Goal: Task Accomplishment & Management: Complete application form

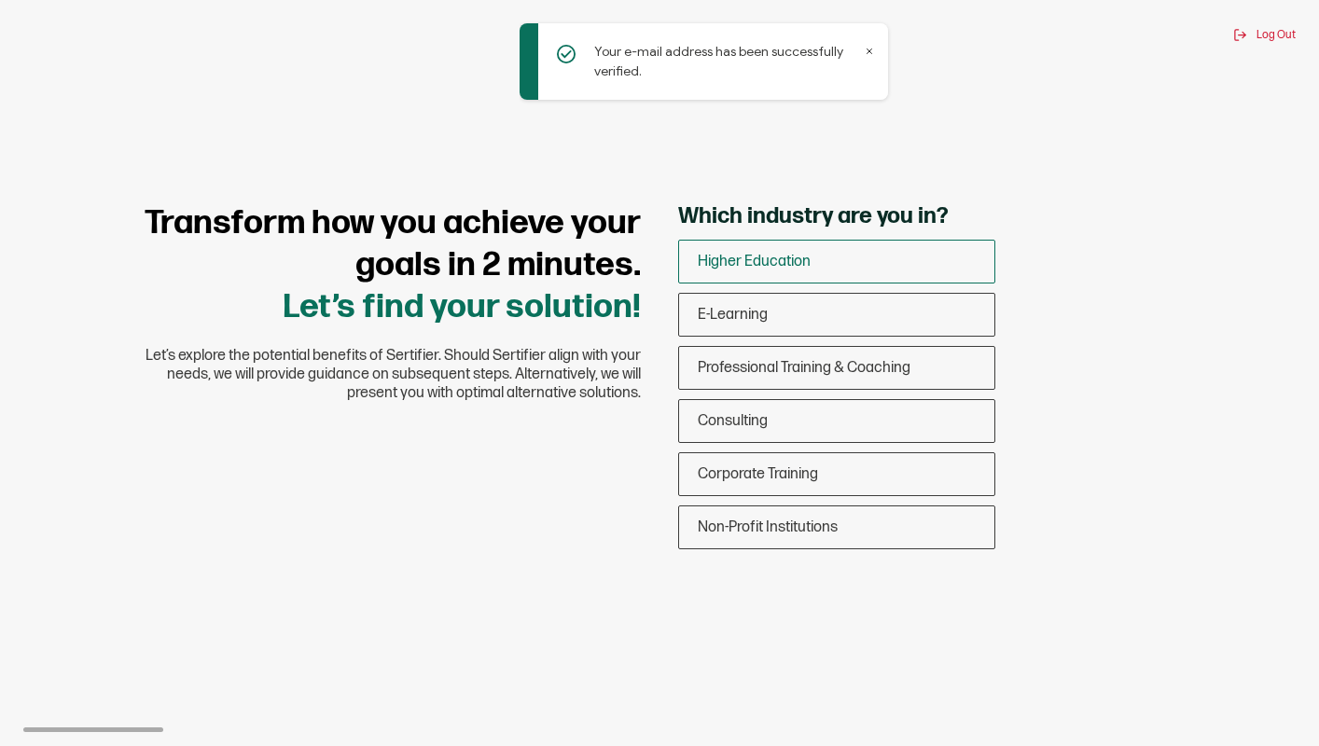
click at [730, 248] on div "Higher Education" at bounding box center [836, 262] width 315 height 44
click at [0, 0] on input "Higher Education" at bounding box center [0, 0] width 0 height 0
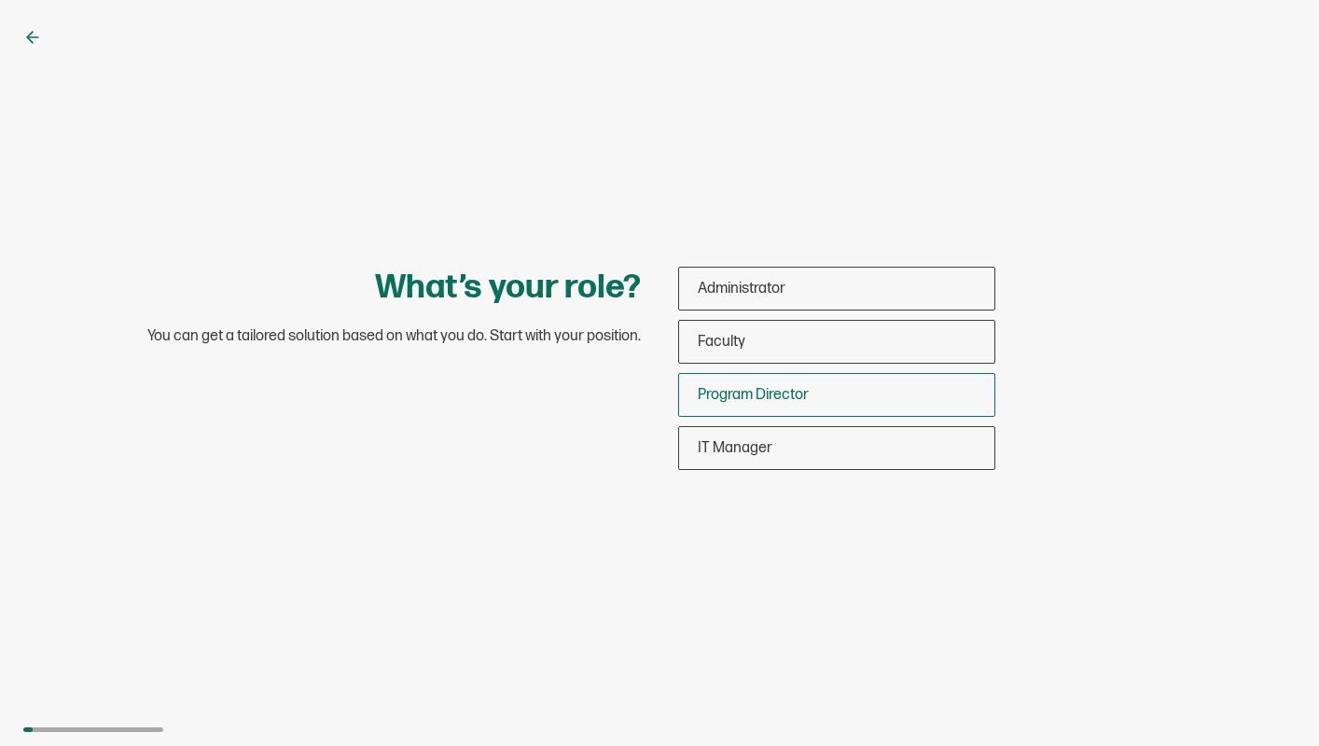
click at [741, 383] on div "Program Director" at bounding box center [836, 395] width 315 height 44
click at [0, 0] on input "Program Director" at bounding box center [0, 0] width 0 height 0
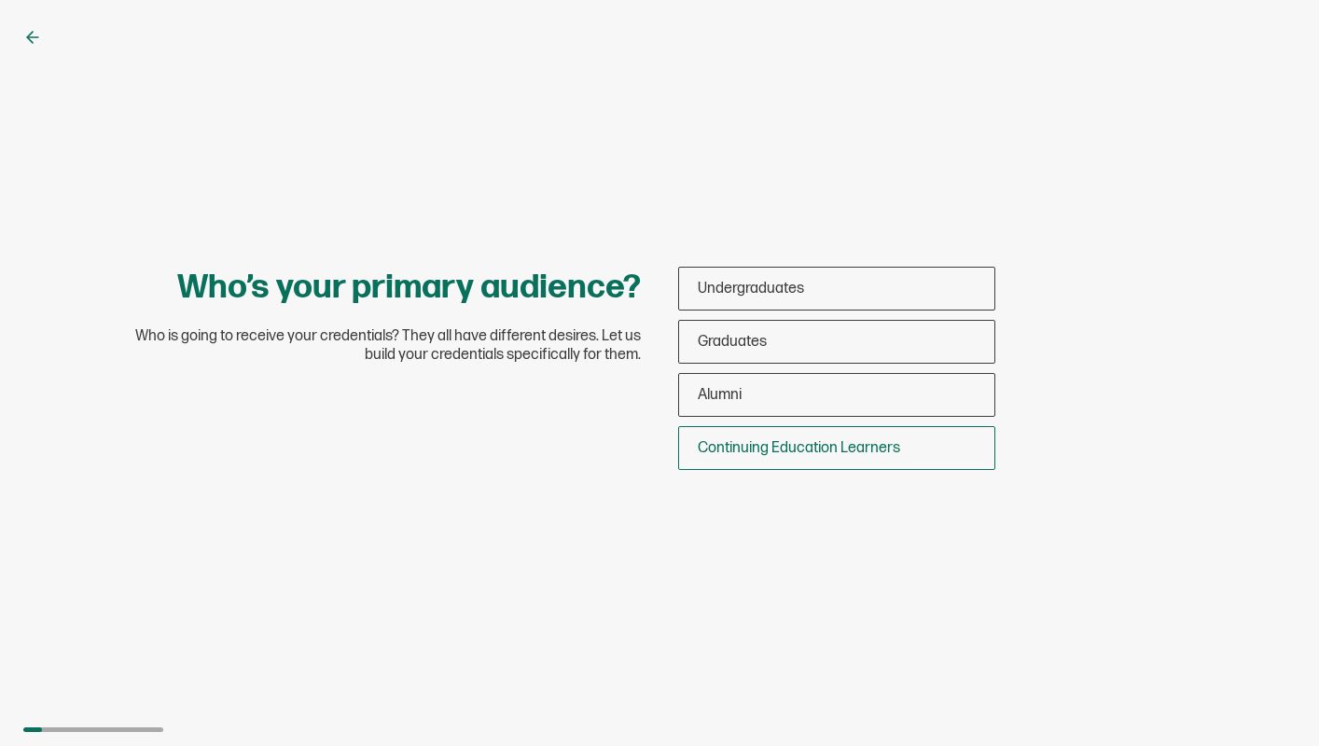
click at [767, 448] on span "Continuing Education Learners" at bounding box center [799, 448] width 202 height 18
click at [0, 0] on input "Continuing Education Learners" at bounding box center [0, 0] width 0 height 0
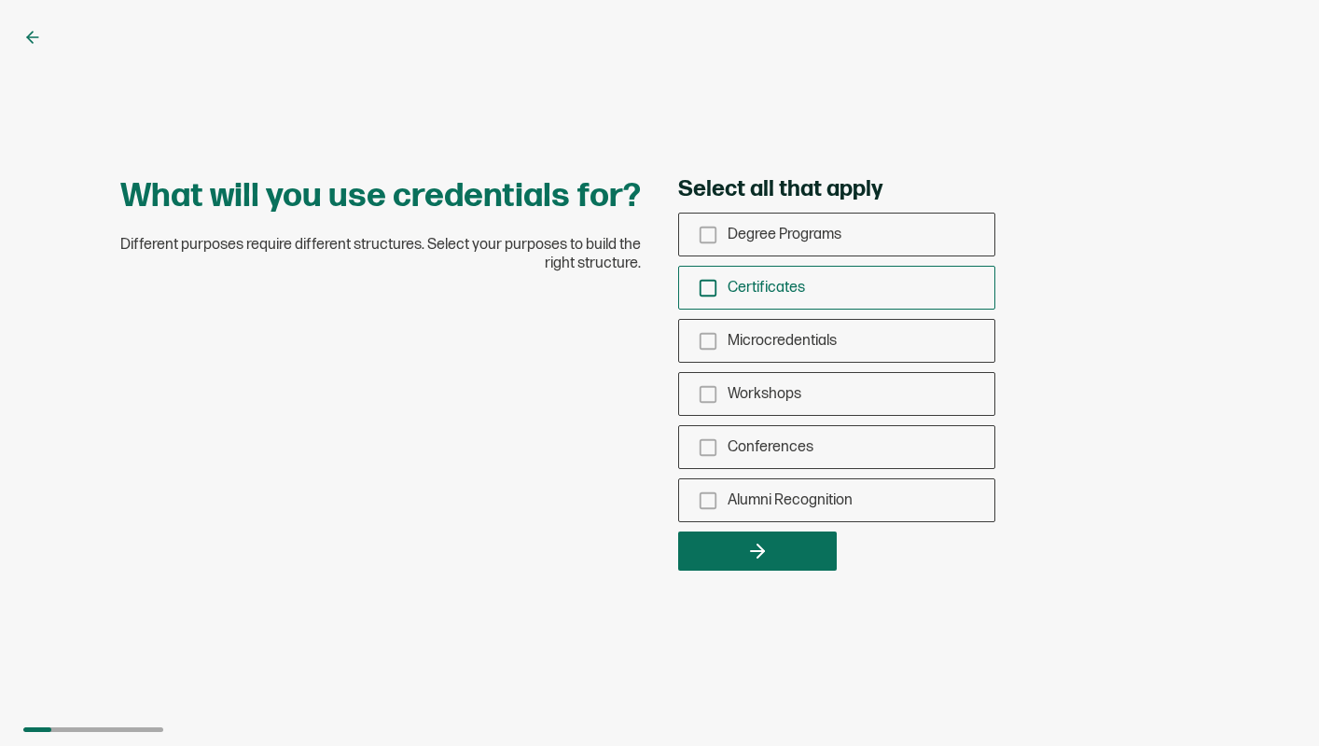
click at [713, 283] on icon "checkbox-group" at bounding box center [708, 288] width 21 height 21
click at [0, 0] on input "Certificates" at bounding box center [0, 0] width 0 height 0
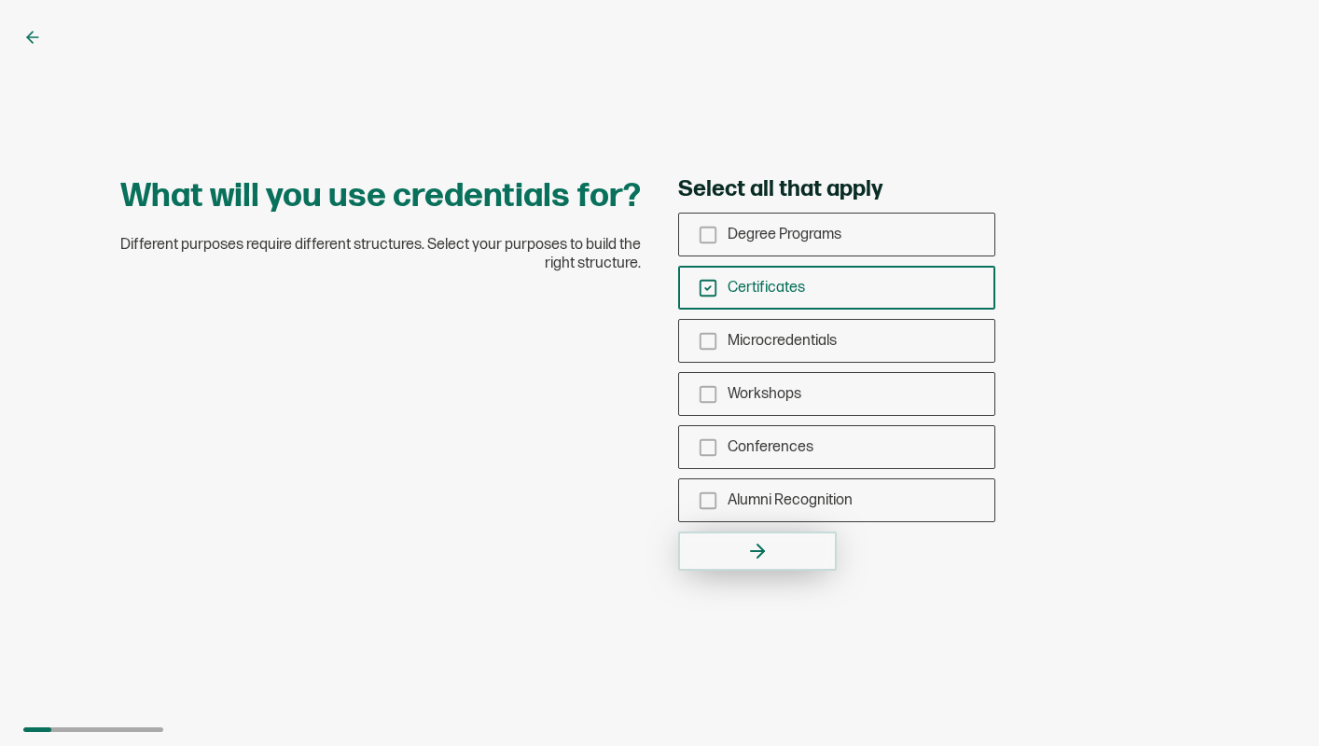
click at [750, 549] on icon "button" at bounding box center [757, 551] width 22 height 22
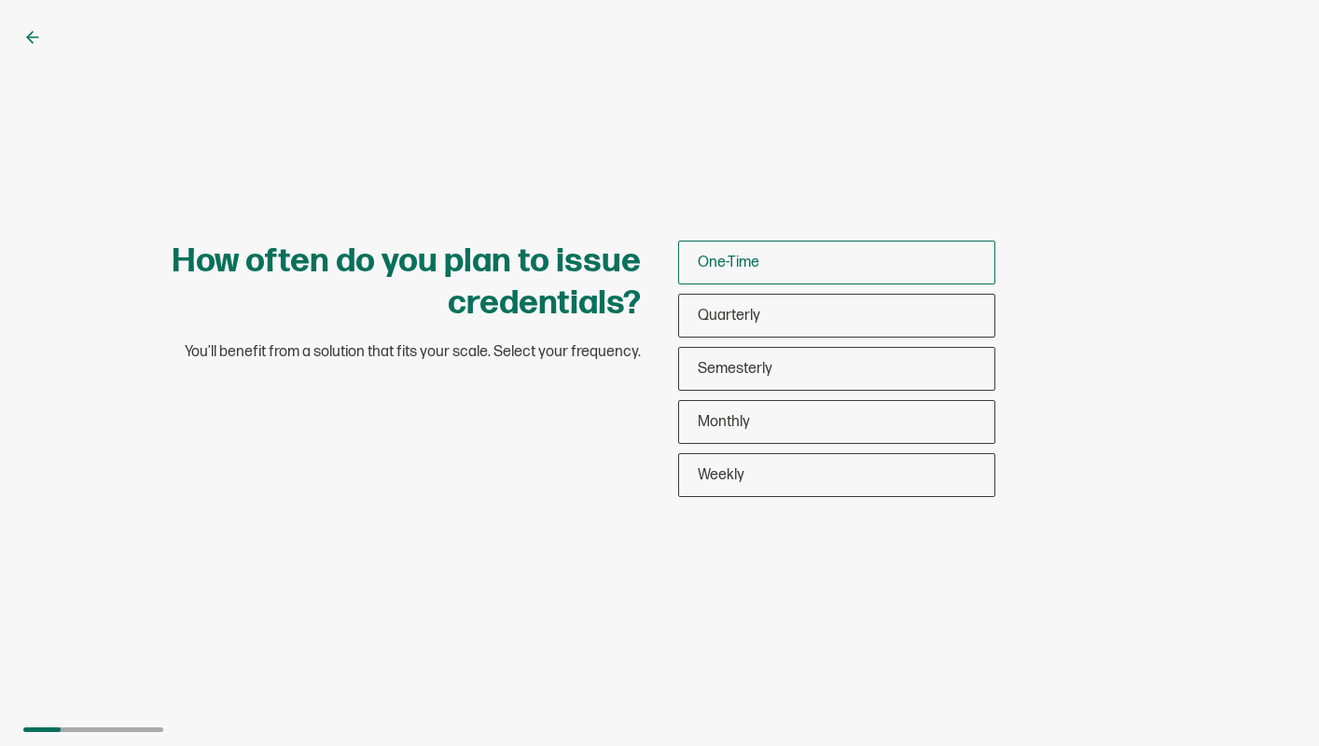
click at [735, 259] on span "One-Time" at bounding box center [729, 263] width 62 height 18
click at [0, 0] on input "One-Time" at bounding box center [0, 0] width 0 height 0
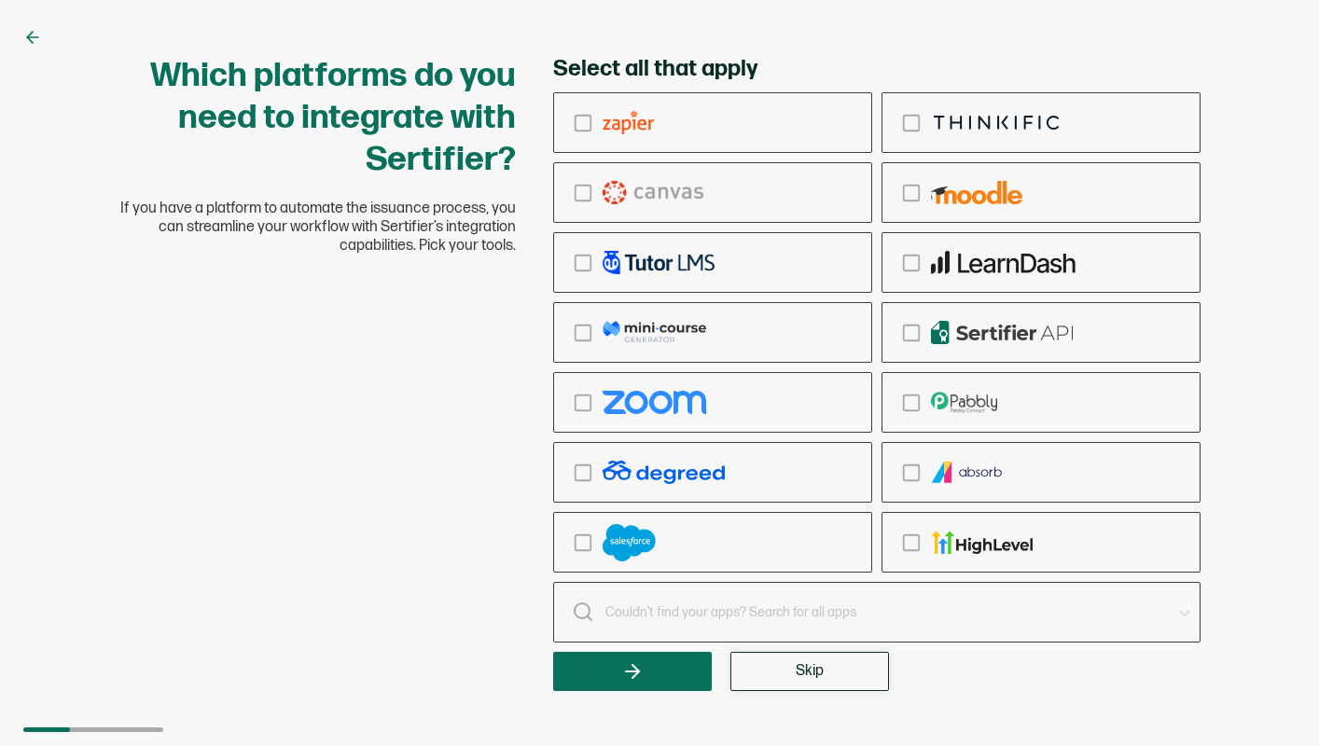
click at [797, 675] on span "Skip" at bounding box center [810, 671] width 28 height 15
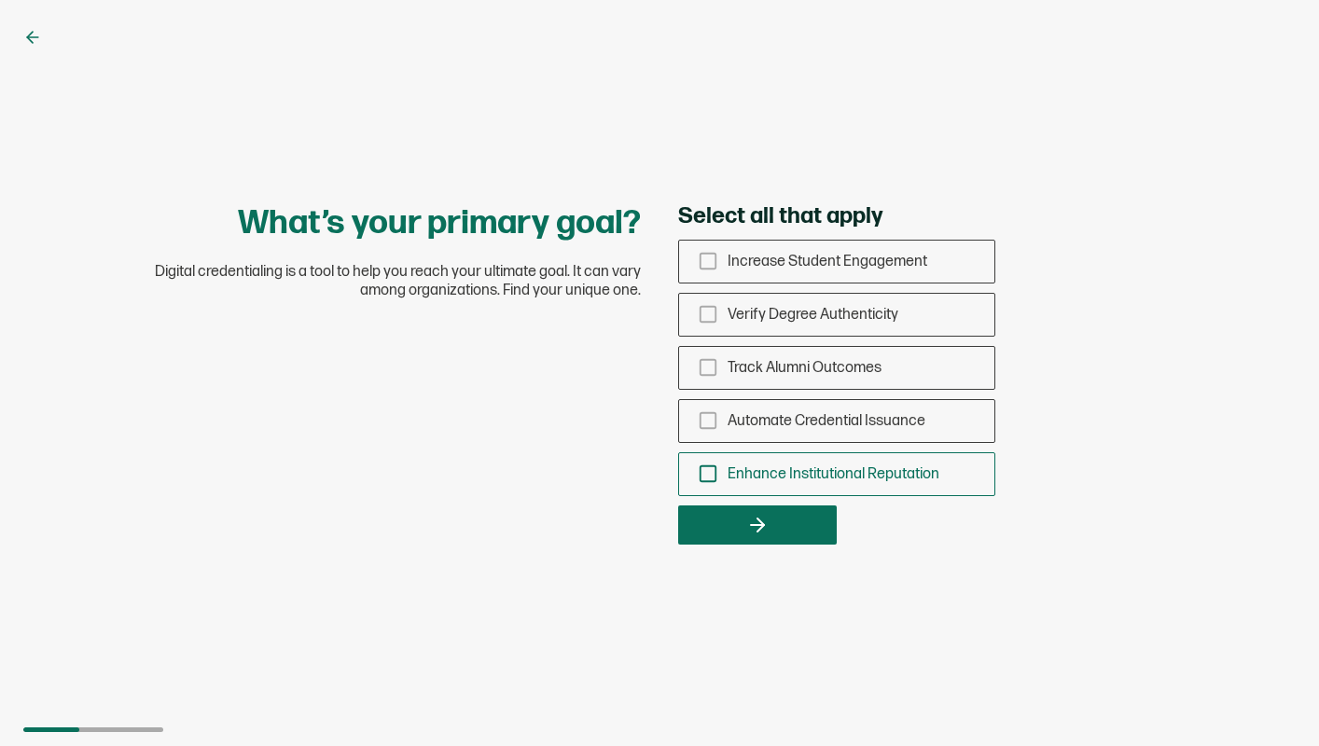
click at [713, 476] on icon "checkbox-group" at bounding box center [708, 474] width 21 height 21
click at [0, 0] on input "Enhance Institutional Reputation" at bounding box center [0, 0] width 0 height 0
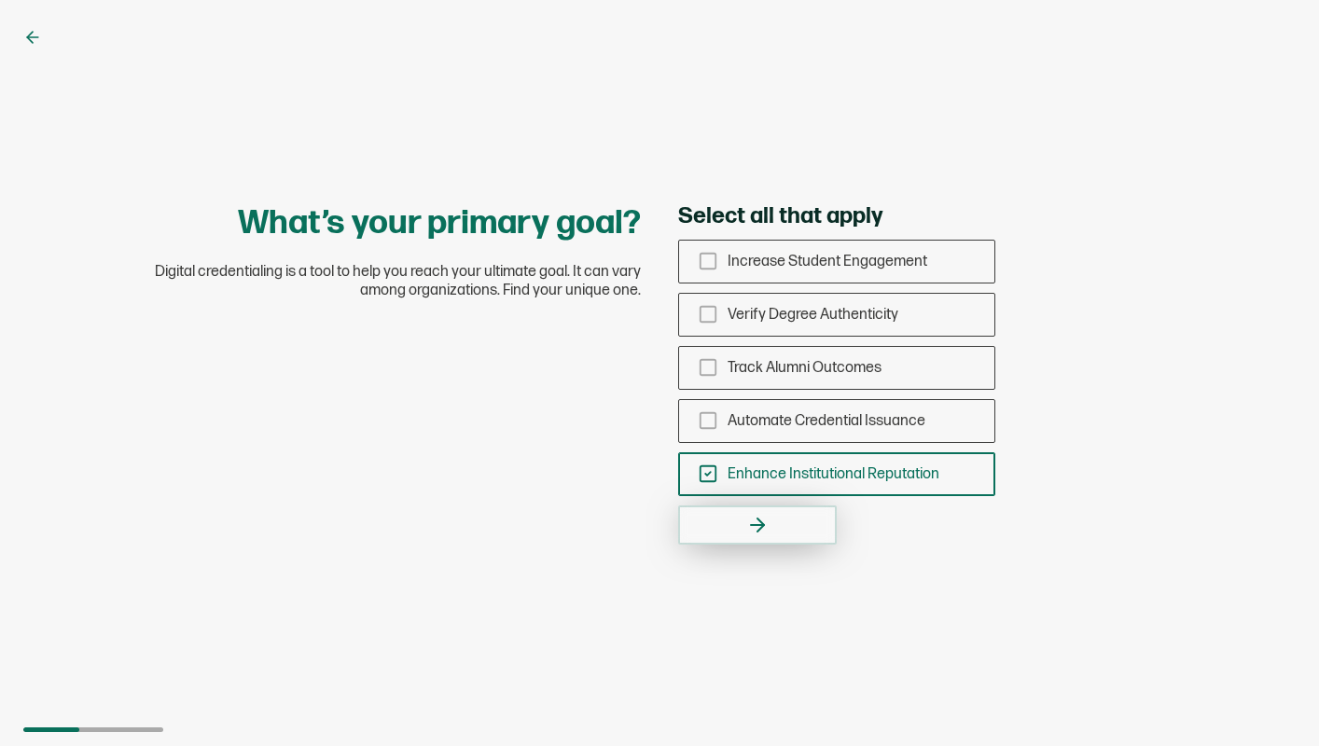
click at [746, 508] on button "button" at bounding box center [757, 525] width 159 height 39
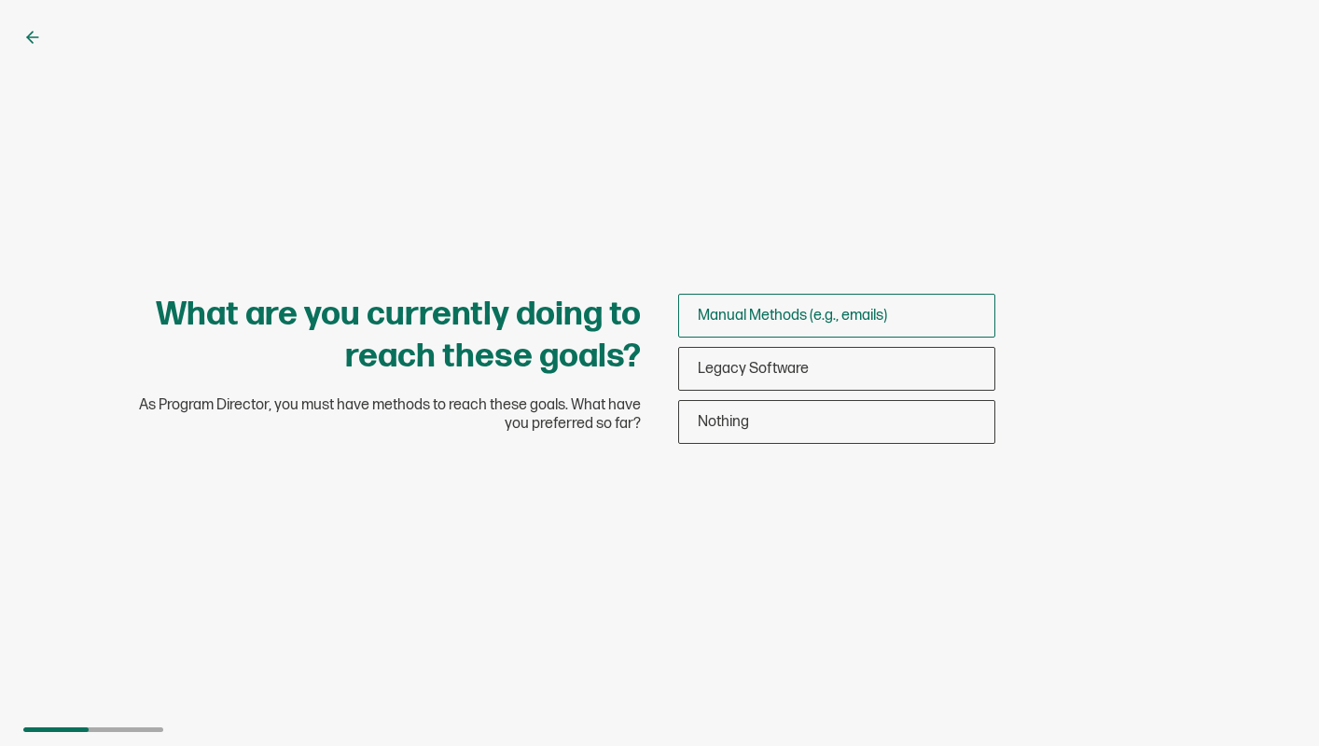
click at [767, 317] on span "Manual Methods (e.g., emails)" at bounding box center [792, 316] width 189 height 18
click at [0, 0] on input "Manual Methods (e.g., emails)" at bounding box center [0, 0] width 0 height 0
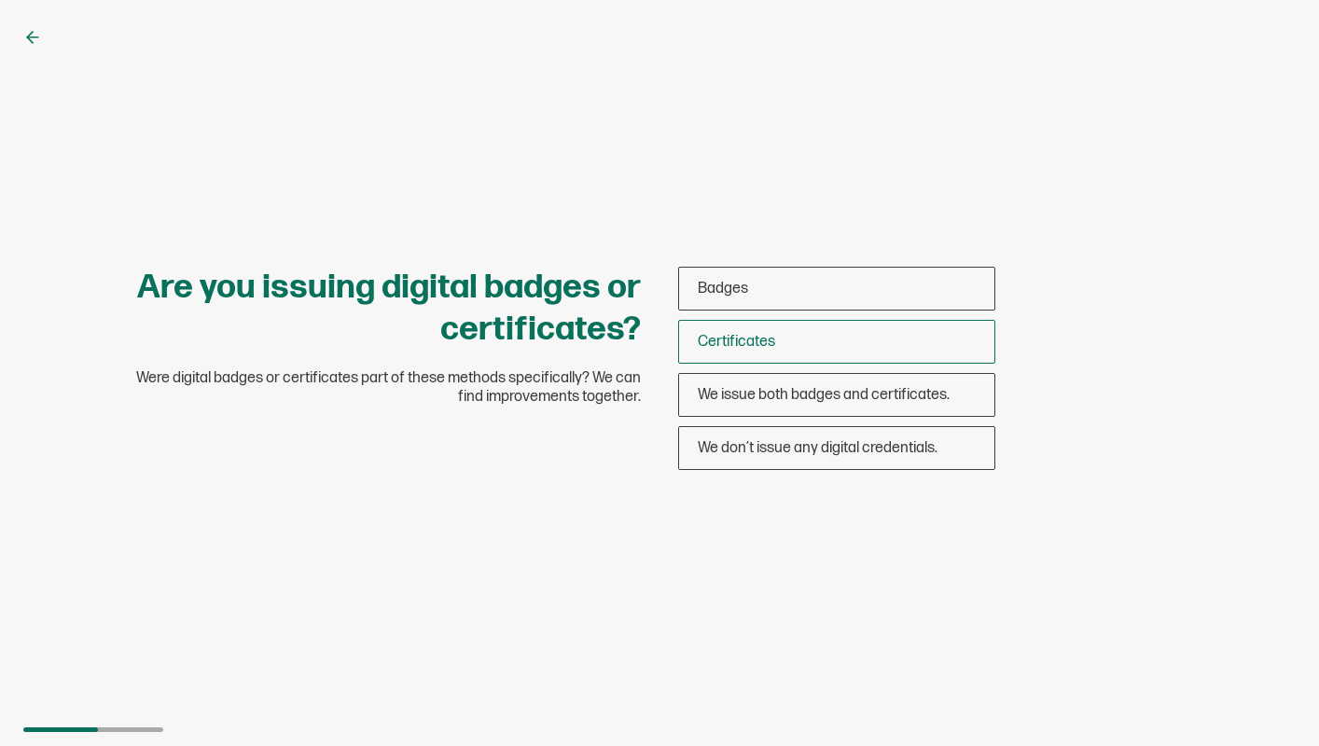
click at [779, 339] on div "Certificates" at bounding box center [836, 342] width 315 height 44
click at [0, 0] on input "Certificates" at bounding box center [0, 0] width 0 height 0
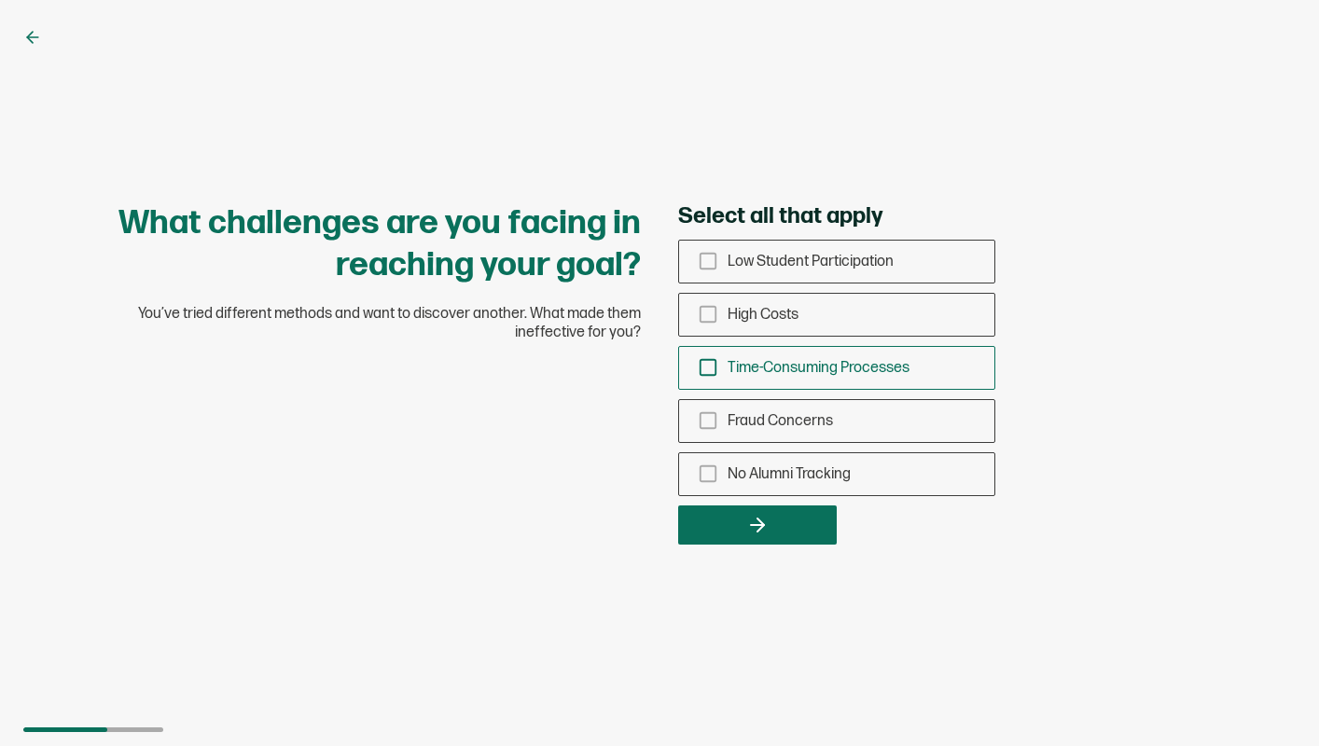
click at [786, 361] on span "Time-Consuming Processes" at bounding box center [819, 368] width 182 height 18
click at [0, 0] on input "Time-Consuming Processes" at bounding box center [0, 0] width 0 height 0
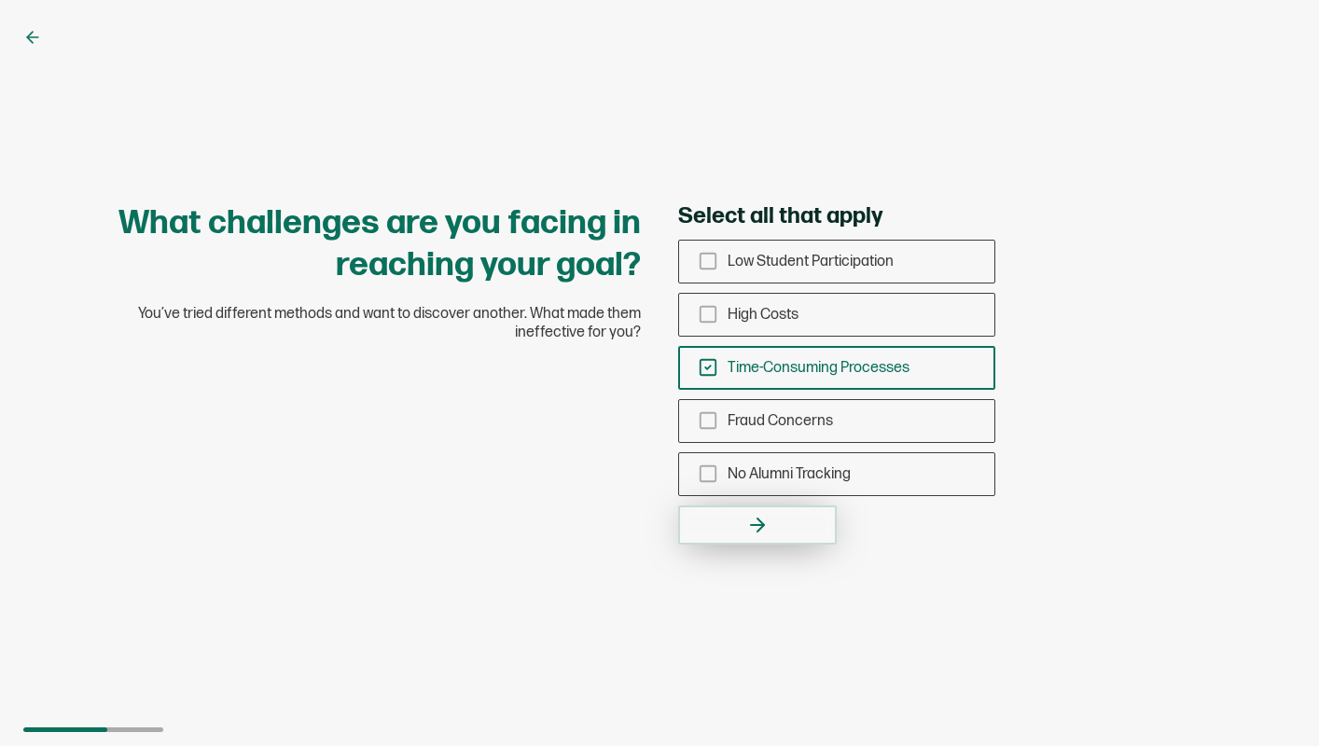
click at [738, 534] on button "button" at bounding box center [757, 525] width 159 height 39
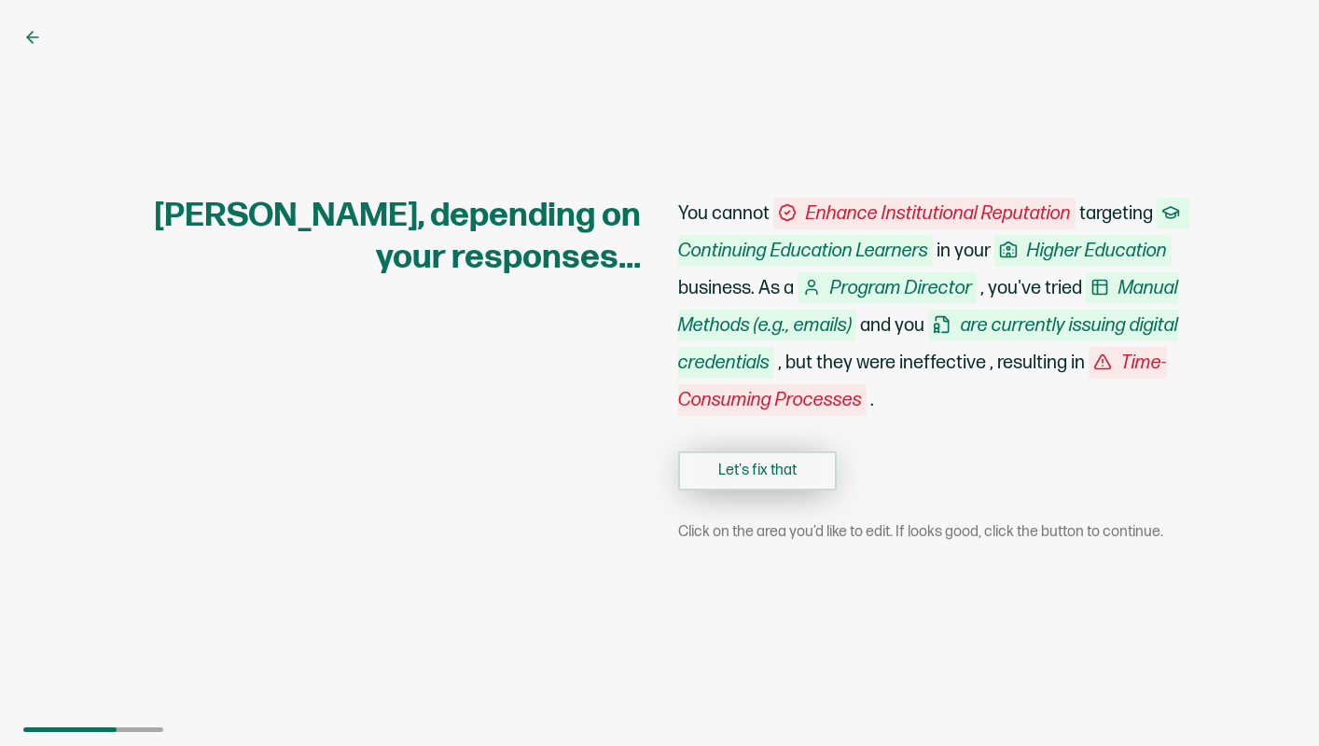
click at [768, 463] on button "Let's fix that" at bounding box center [757, 471] width 159 height 39
